Goal: Transaction & Acquisition: Register for event/course

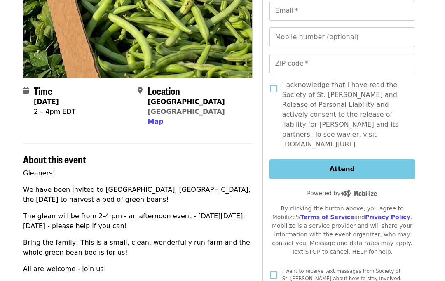
scroll to position [136, 0]
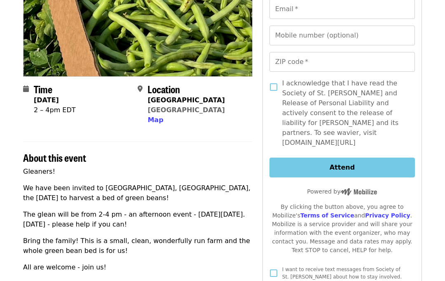
click at [158, 122] on span "Map" at bounding box center [156, 120] width 16 height 8
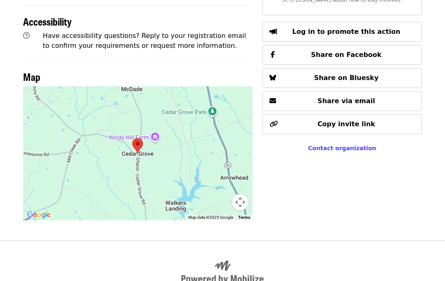
scroll to position [440, 0]
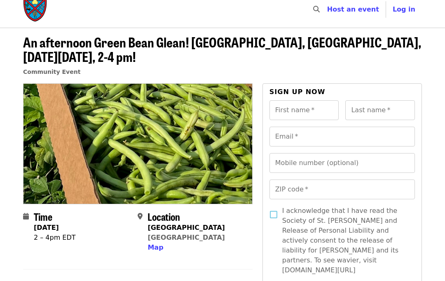
scroll to position [0, 0]
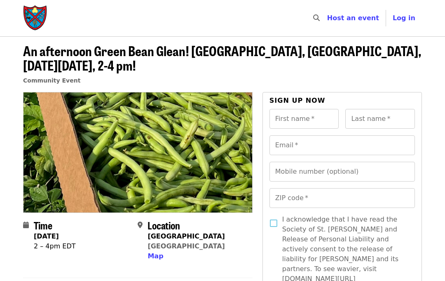
click at [310, 122] on input "First name   *" at bounding box center [305, 119] width 70 height 20
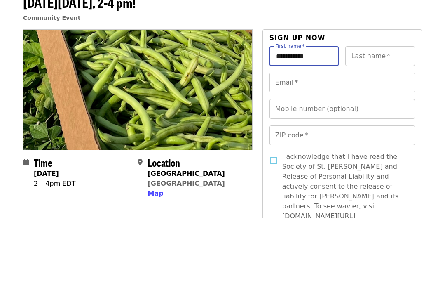
type input "**********"
click at [381, 109] on input "Last name   *" at bounding box center [381, 119] width 70 height 20
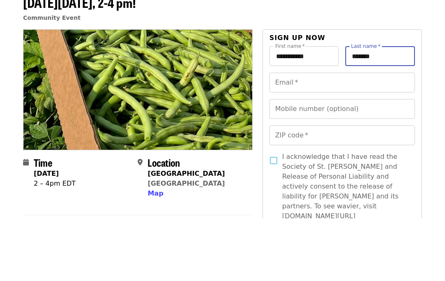
type input "******"
click at [313, 135] on input "Email   *" at bounding box center [343, 145] width 146 height 20
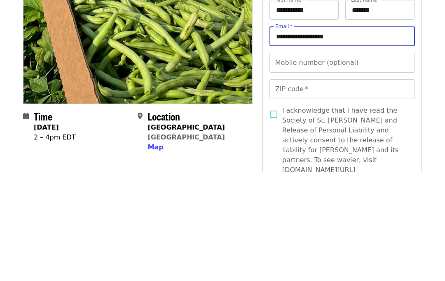
type input "**********"
click at [339, 162] on div "Mobile number (optional) Mobile number (optional)" at bounding box center [343, 172] width 146 height 20
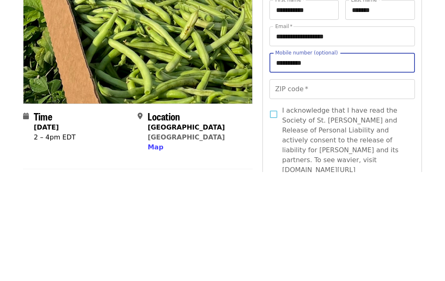
type input "**********"
click at [323, 188] on input "ZIP code   *" at bounding box center [343, 198] width 146 height 20
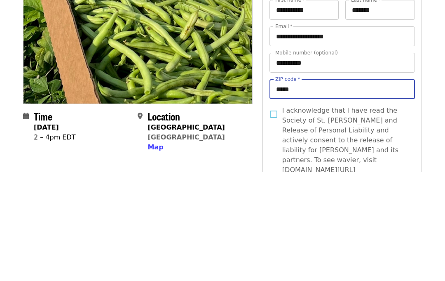
type input "*****"
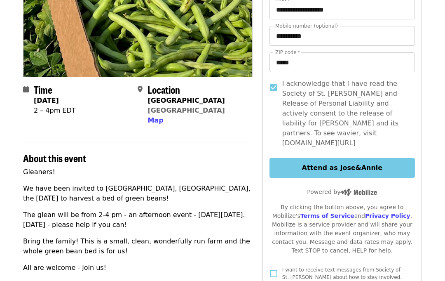
scroll to position [136, 0]
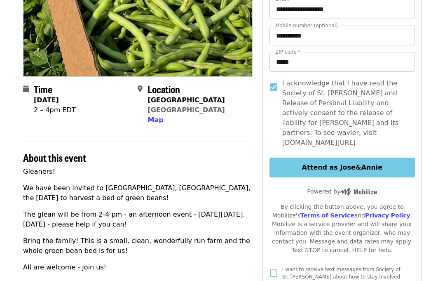
click at [353, 158] on button "Attend as Jose&Annie" at bounding box center [343, 168] width 146 height 20
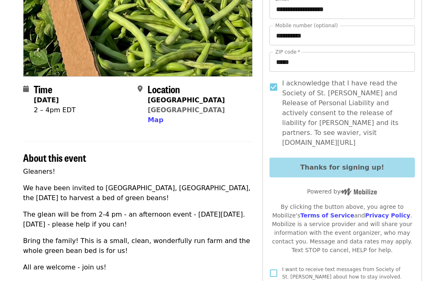
scroll to position [136, 0]
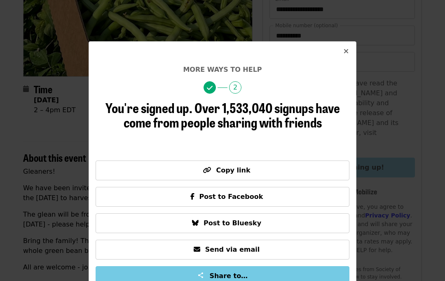
click at [348, 50] on icon "times icon" at bounding box center [346, 51] width 5 height 8
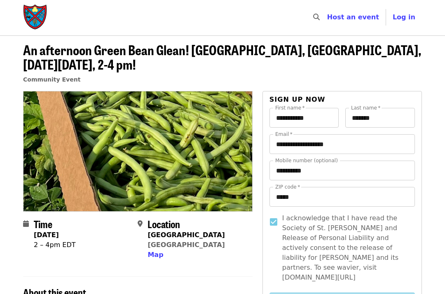
scroll to position [0, 0]
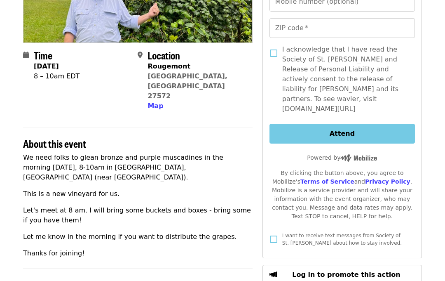
click at [152, 102] on span "Map" at bounding box center [156, 106] width 16 height 8
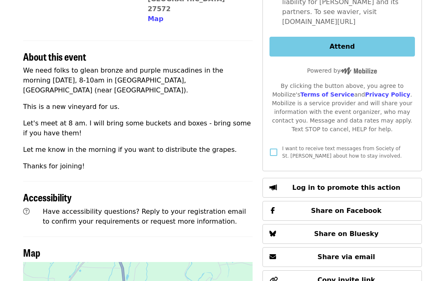
scroll to position [430, 0]
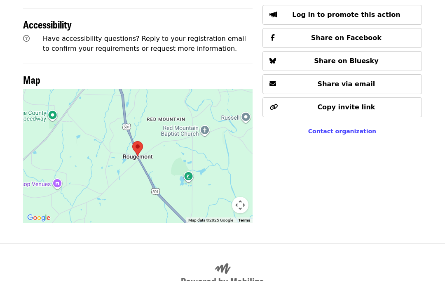
click at [169, 118] on div at bounding box center [138, 156] width 230 height 134
click at [172, 127] on div at bounding box center [138, 156] width 230 height 134
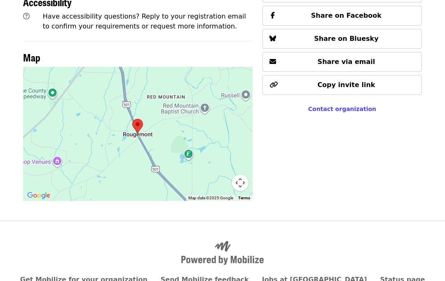
scroll to position [452, 0]
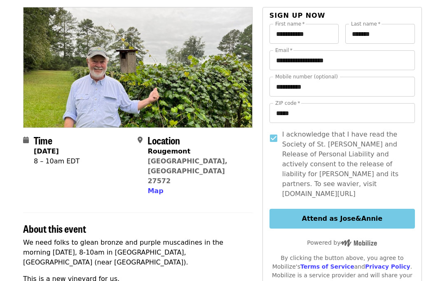
scroll to position [85, 0]
click at [338, 209] on button "Attend as Jose&Annie" at bounding box center [343, 219] width 146 height 20
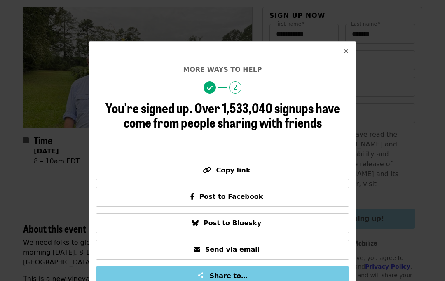
click at [344, 52] on icon "times icon" at bounding box center [346, 51] width 5 height 8
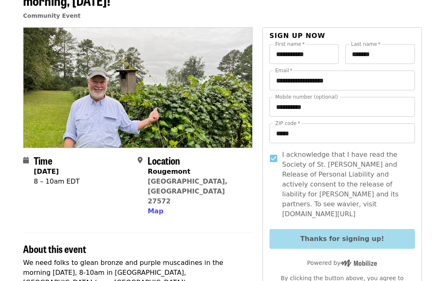
scroll to position [47, 0]
